Goal: Complete application form: Complete application form

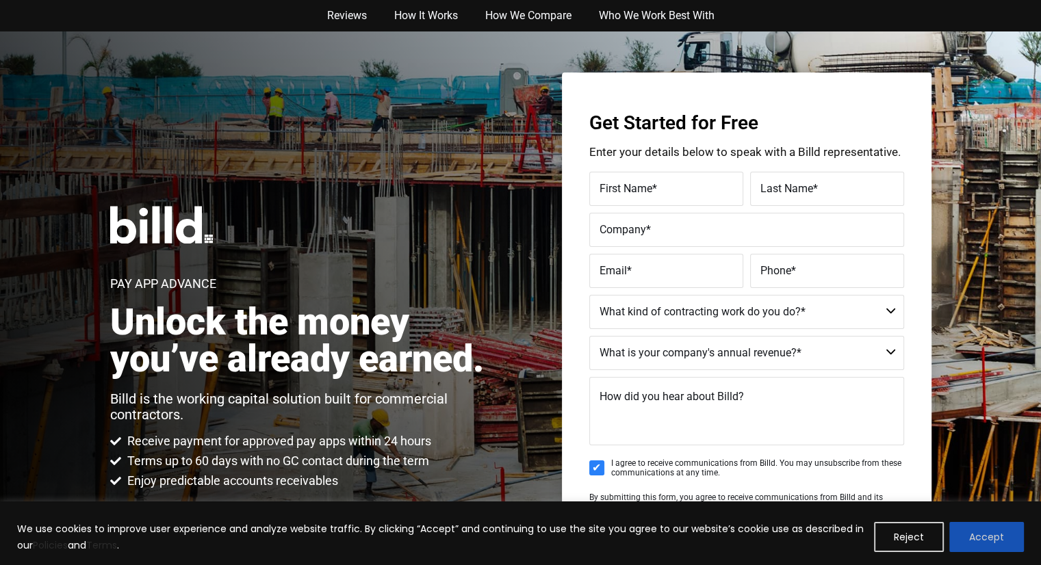
click at [986, 534] on button "Accept" at bounding box center [986, 537] width 75 height 30
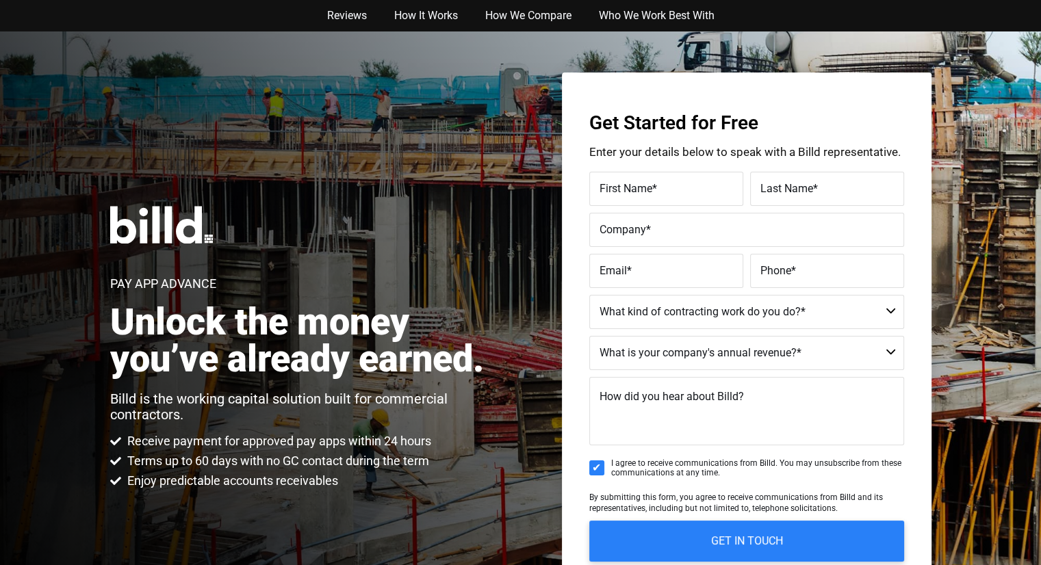
click at [664, 194] on label "First Name *" at bounding box center [665, 189] width 133 height 20
click at [664, 194] on input "First Name *" at bounding box center [666, 189] width 154 height 34
click at [641, 184] on label "First Name *" at bounding box center [664, 179] width 137 height 20
click at [641, 184] on input "First Name *" at bounding box center [666, 189] width 154 height 34
click at [629, 198] on input "First Name *" at bounding box center [666, 189] width 154 height 34
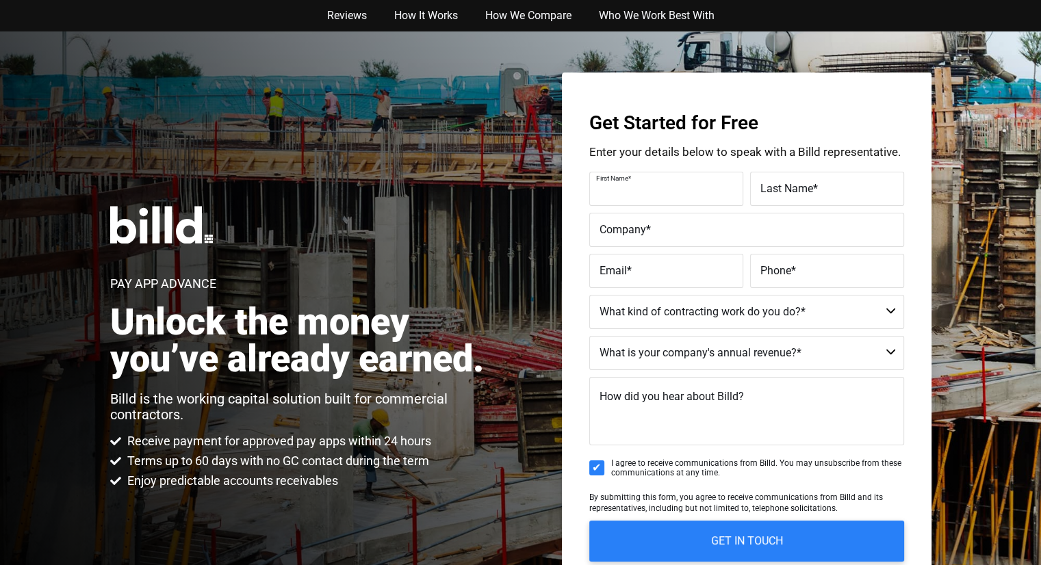
type input "[PERSON_NAME]"
type input "[EMAIL_ADDRESS][DOMAIN_NAME]"
type input "[PHONE_NUMBER]"
click at [671, 230] on label "Company *" at bounding box center [746, 230] width 294 height 20
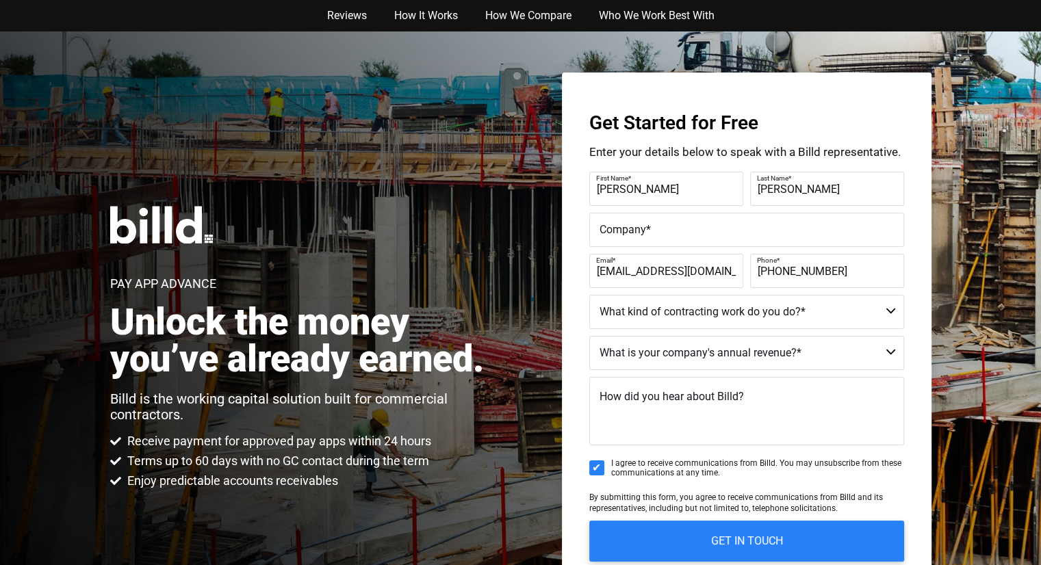
click at [671, 230] on input "Company *" at bounding box center [746, 230] width 315 height 34
type input "COMFORT SOLUTIONS HVAC LLC"
click at [695, 313] on select "Commercial Commercial and Residential Residential Not a Contractor" at bounding box center [746, 312] width 315 height 34
select select "Residential"
click at [589, 295] on select "Commercial Commercial and Residential Residential Not a Contractor" at bounding box center [746, 312] width 315 height 34
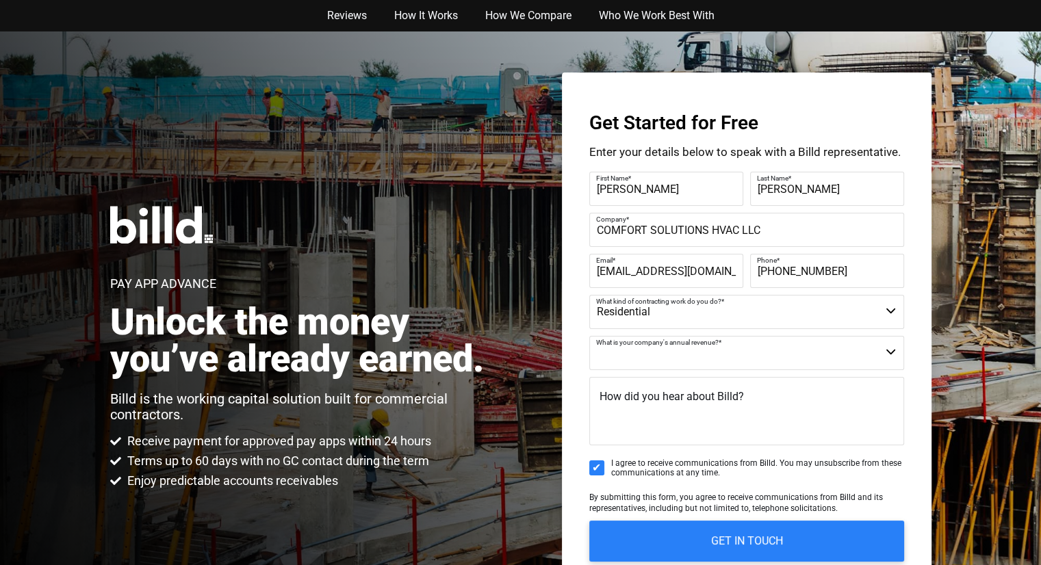
click at [654, 356] on select "$40M + $25M - $40M $8M - $25M $4M - $8M $2M - $4M $1M - $2M Less than $1M" at bounding box center [746, 353] width 315 height 34
select select "Less than $1M"
click at [589, 336] on select "$40M + $25M - $40M $8M - $25M $4M - $8M $2M - $4M $1M - $2M Less than $1M" at bounding box center [746, 353] width 315 height 34
click at [662, 406] on label "How did you hear about Billd?" at bounding box center [671, 397] width 144 height 20
click at [662, 406] on textarea "How did you hear about Billd?" at bounding box center [746, 411] width 315 height 68
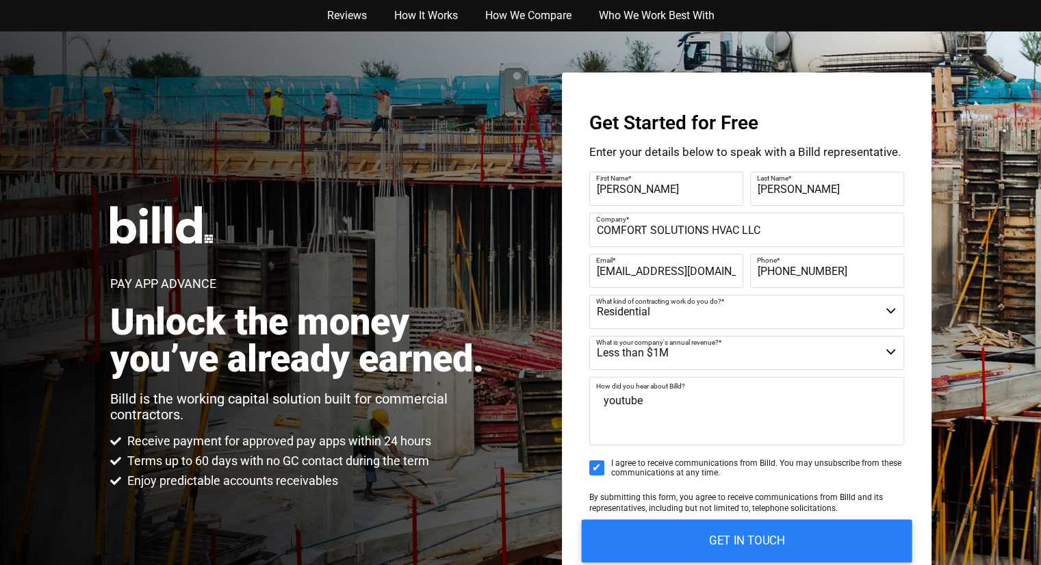
type textarea "youtube"
click at [671, 532] on input "GET IN TOUCH" at bounding box center [746, 540] width 330 height 43
